Goal: Find specific page/section: Find specific page/section

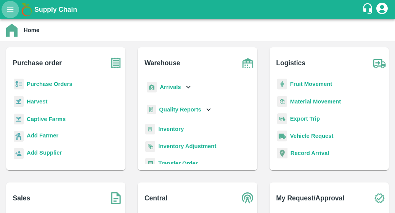
click at [9, 9] on icon "open drawer" at bounding box center [10, 9] width 6 height 4
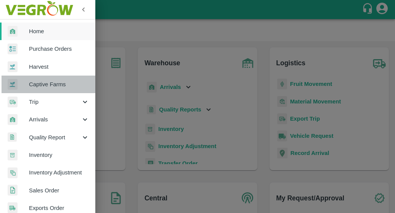
click at [52, 83] on span "Captive Farms" at bounding box center [59, 84] width 60 height 8
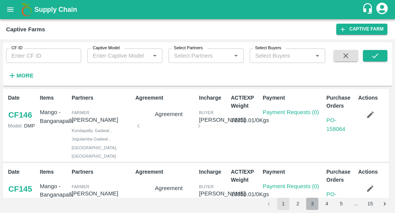
click at [314, 201] on button "3" at bounding box center [312, 203] width 12 height 12
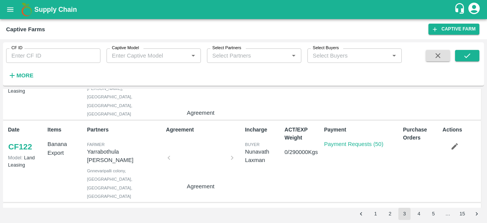
scroll to position [263, 0]
click at [26, 143] on link "CF 122" at bounding box center [20, 147] width 24 height 14
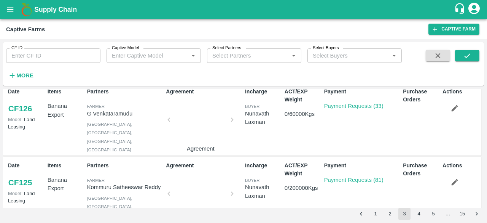
scroll to position [0, 0]
